Goal: Task Accomplishment & Management: Complete application form

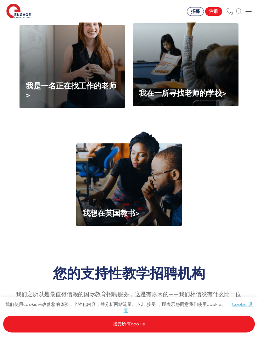
scroll to position [219, 0]
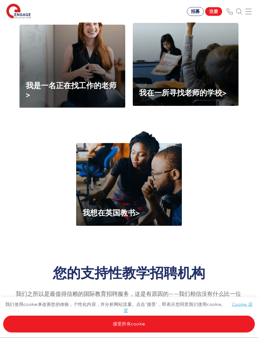
click at [161, 192] on img at bounding box center [129, 178] width 106 height 95
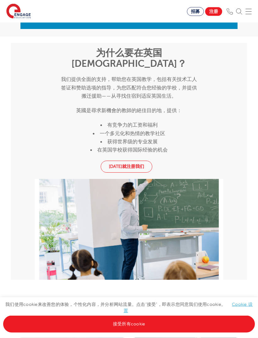
scroll to position [988, 0]
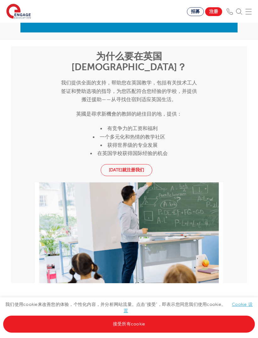
click at [143, 164] on link "[DATE]就注册我们" at bounding box center [127, 170] width 52 height 12
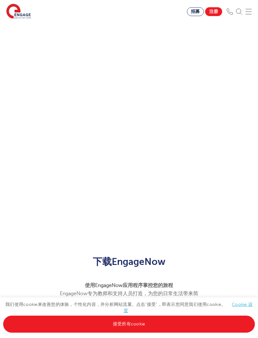
scroll to position [401, 0]
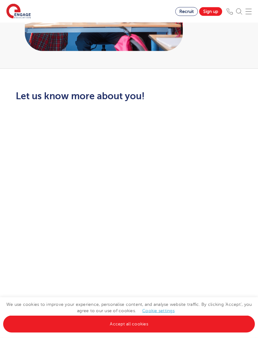
scroll to position [208, 0]
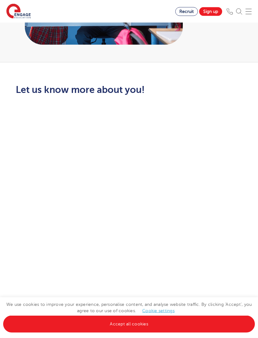
click at [211, 11] on link "Sign up" at bounding box center [210, 11] width 23 height 9
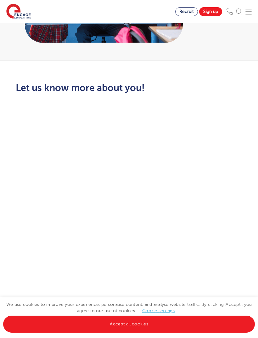
scroll to position [210, 0]
